Goal: Transaction & Acquisition: Purchase product/service

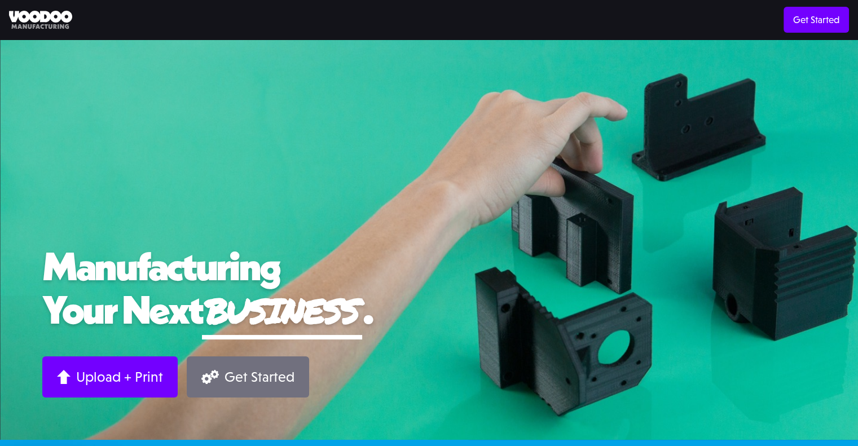
click at [273, 369] on div "Get Started" at bounding box center [259, 376] width 70 height 17
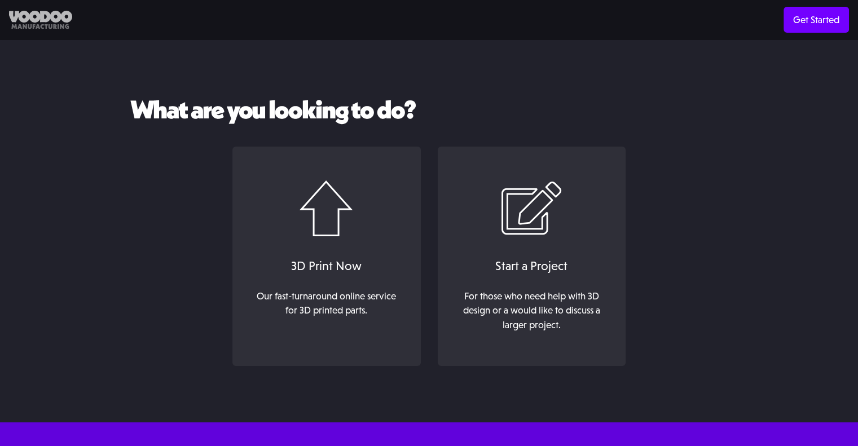
click at [59, 22] on img at bounding box center [40, 20] width 63 height 19
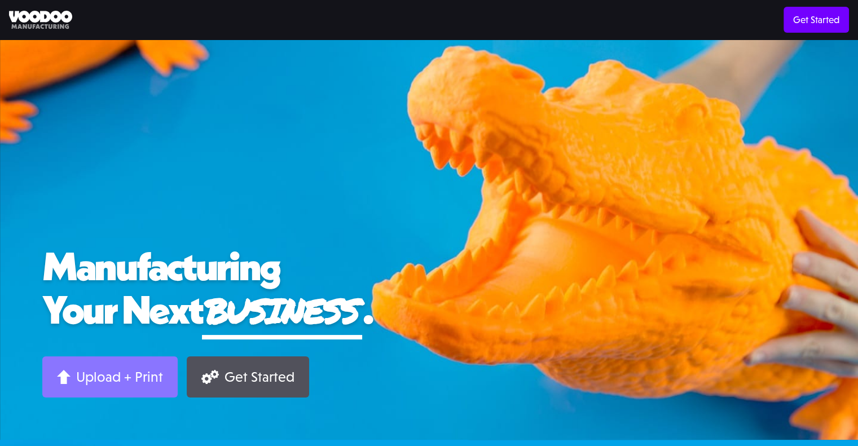
click at [155, 369] on div "Upload + Print" at bounding box center [119, 376] width 87 height 17
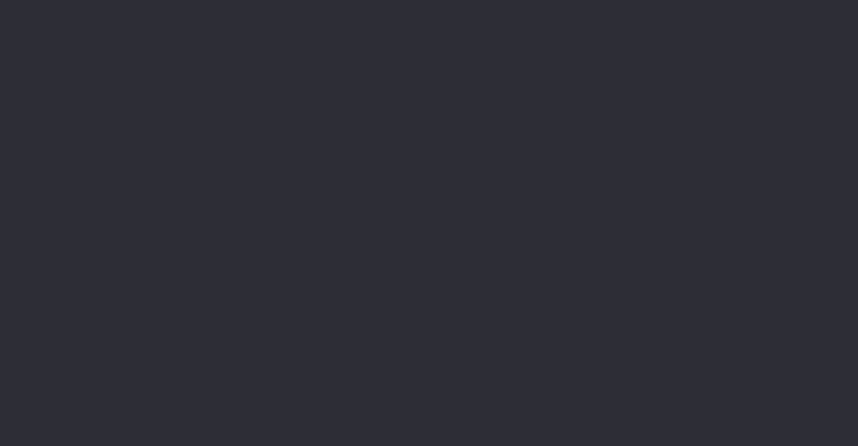
scroll to position [56, 0]
